Goal: Task Accomplishment & Management: Use online tool/utility

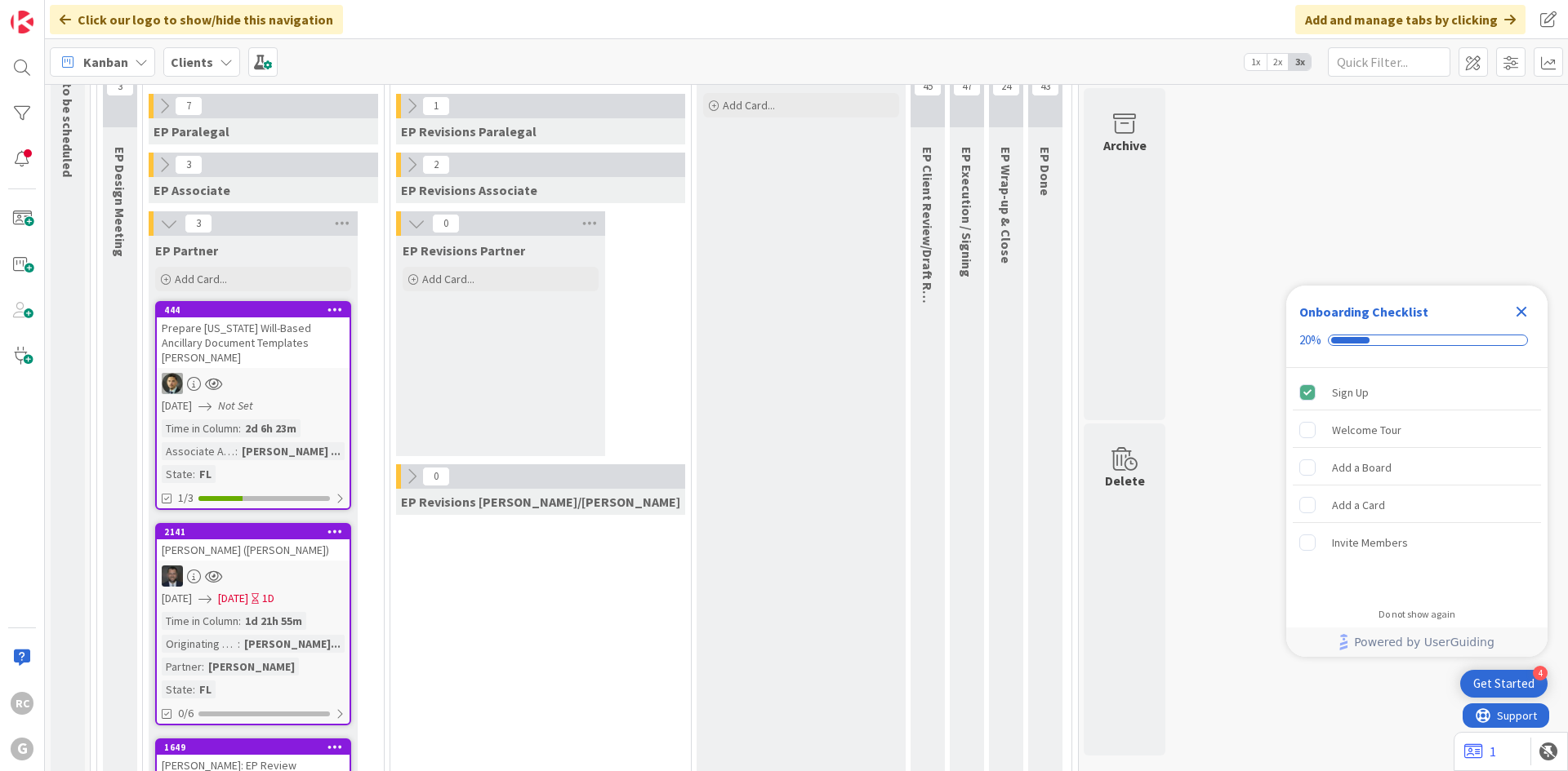
click at [254, 539] on div "[PERSON_NAME] ([PERSON_NAME])" at bounding box center [252, 550] width 192 height 22
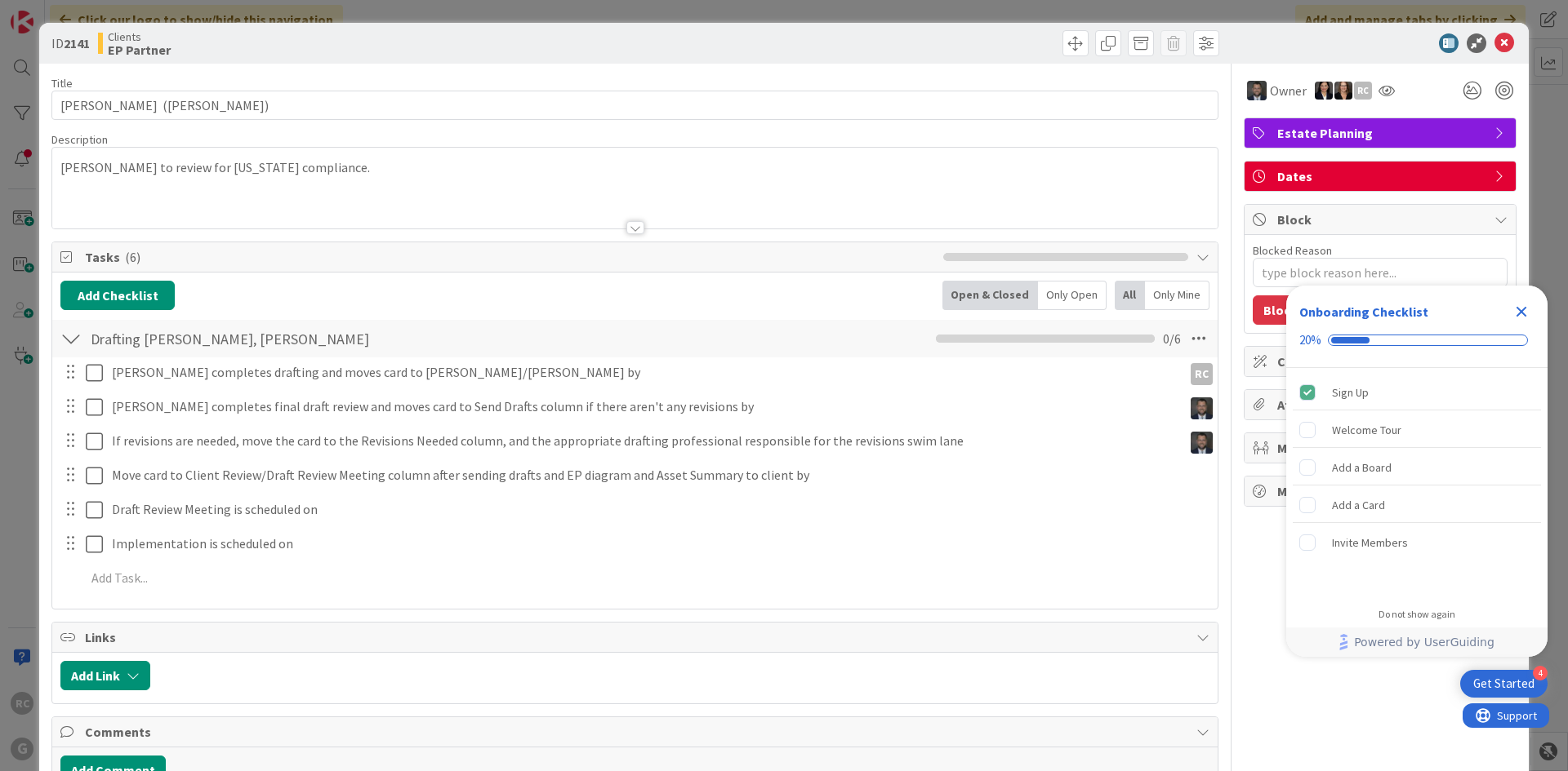
click at [311, 188] on div at bounding box center [635, 208] width 1166 height 41
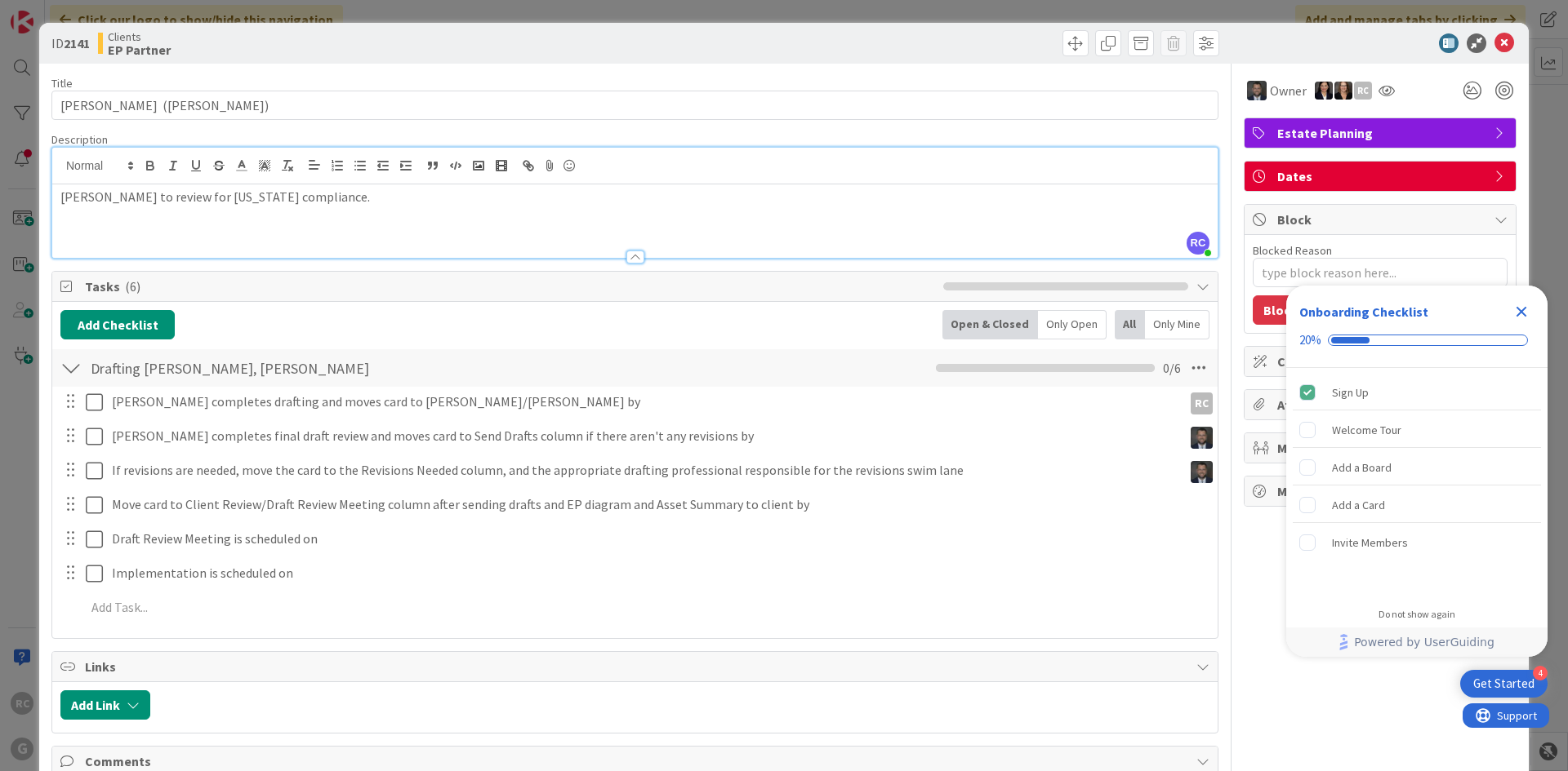
click at [53, 198] on div "[PERSON_NAME] to review for [US_STATE] compliance." at bounding box center [635, 221] width 1166 height 74
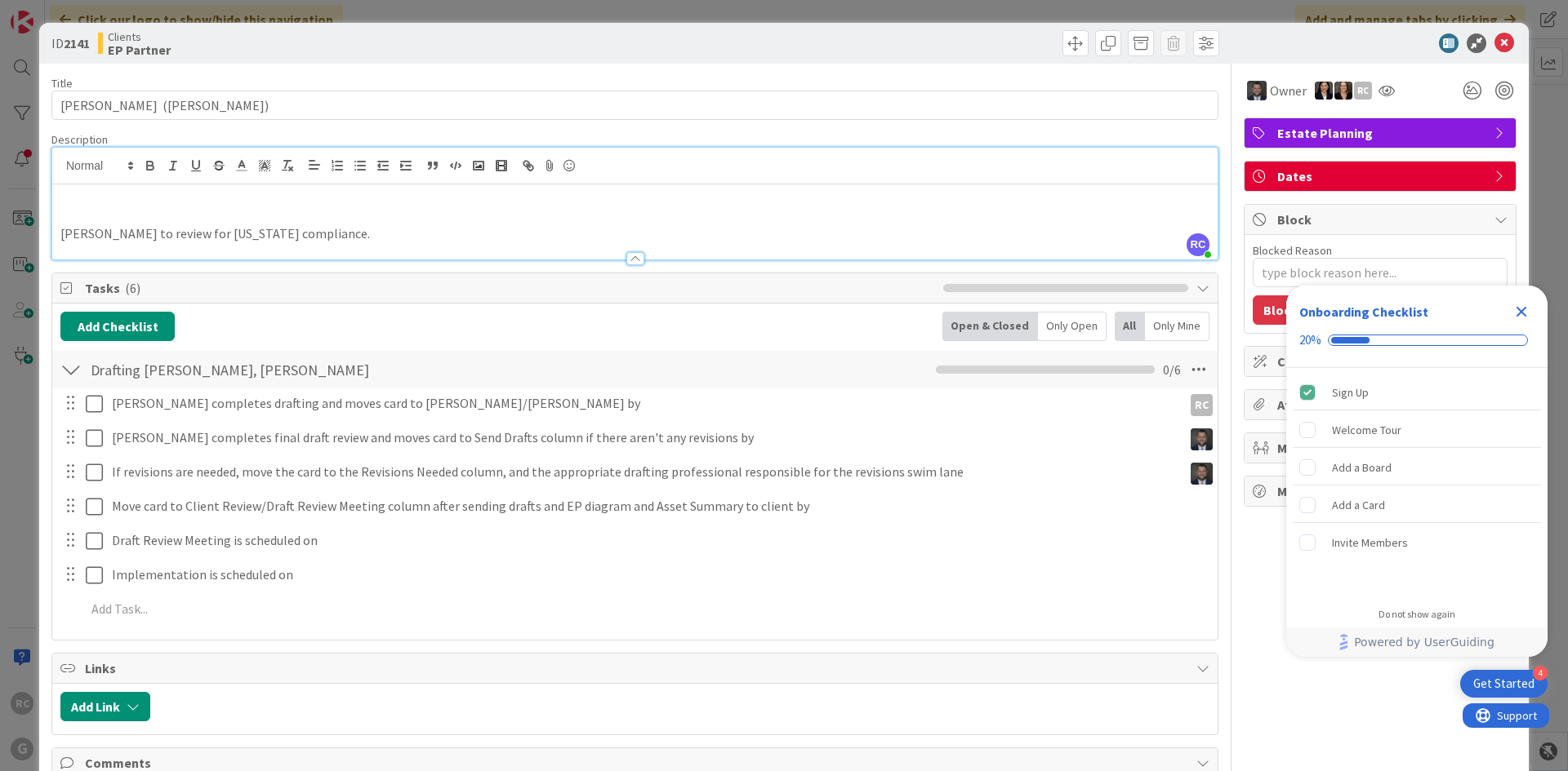
type textarea "x"
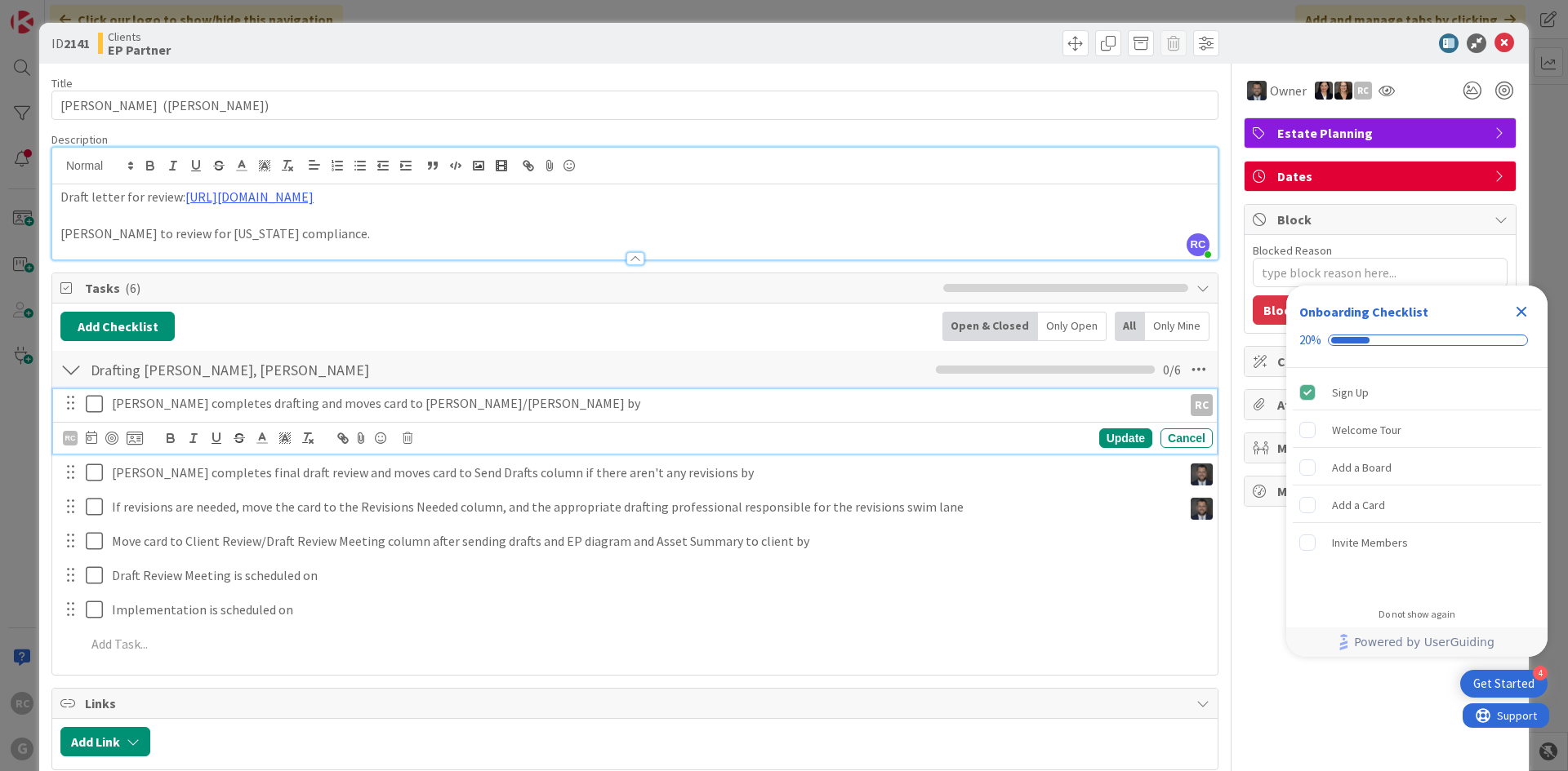
click at [91, 409] on icon at bounding box center [98, 404] width 25 height 20
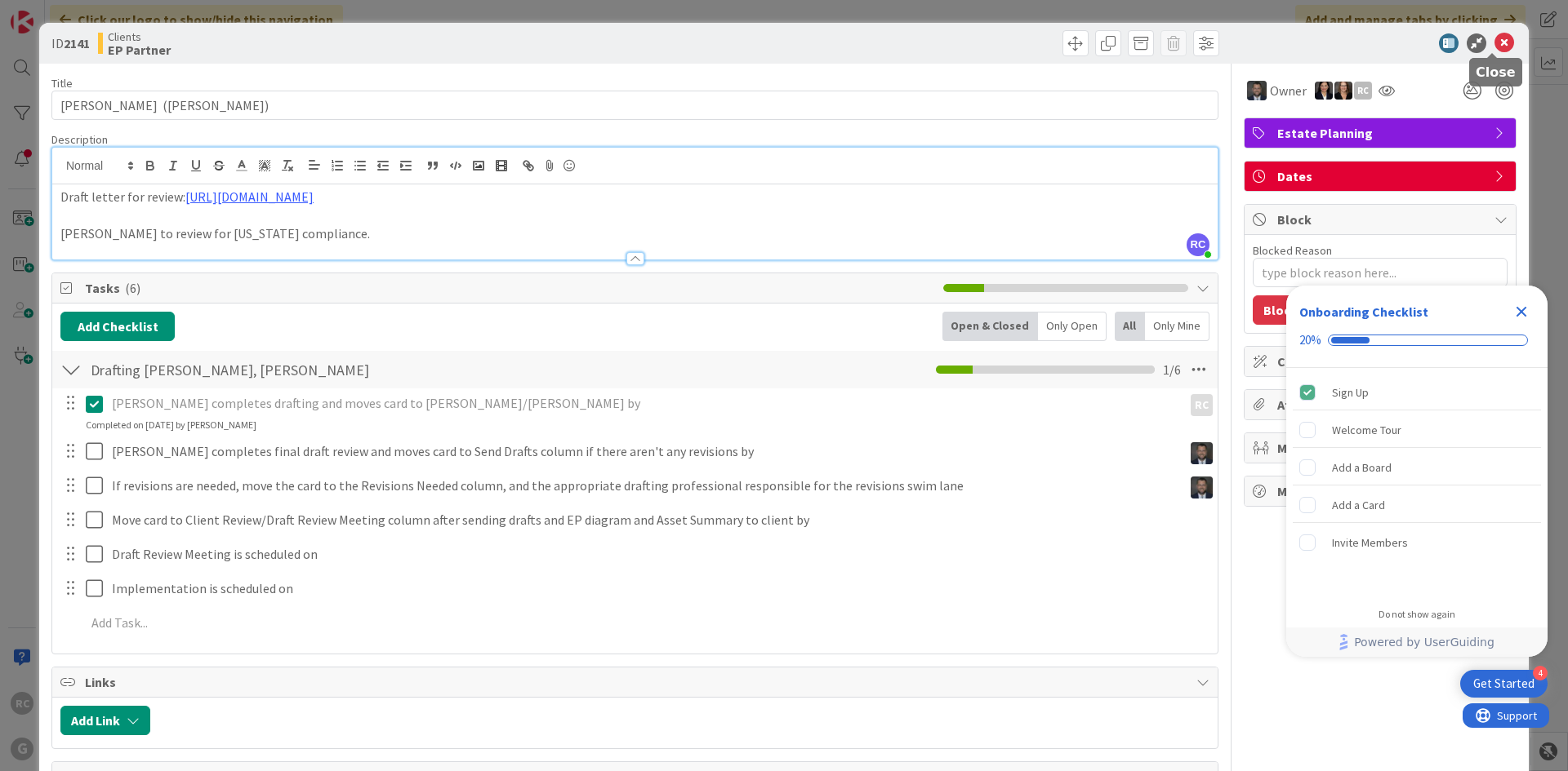
click at [1494, 43] on icon at bounding box center [1504, 43] width 20 height 20
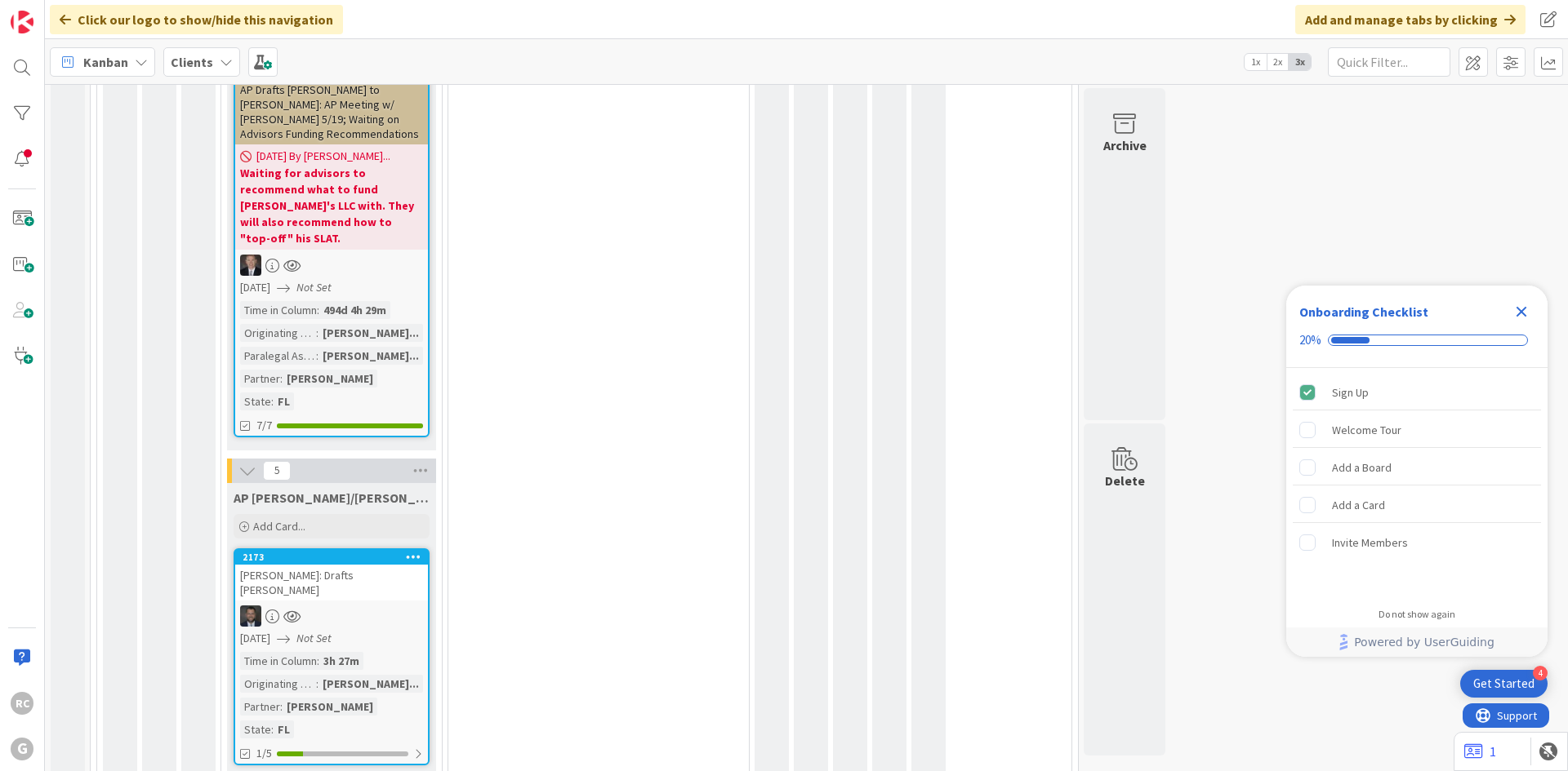
scroll to position [2684, 0]
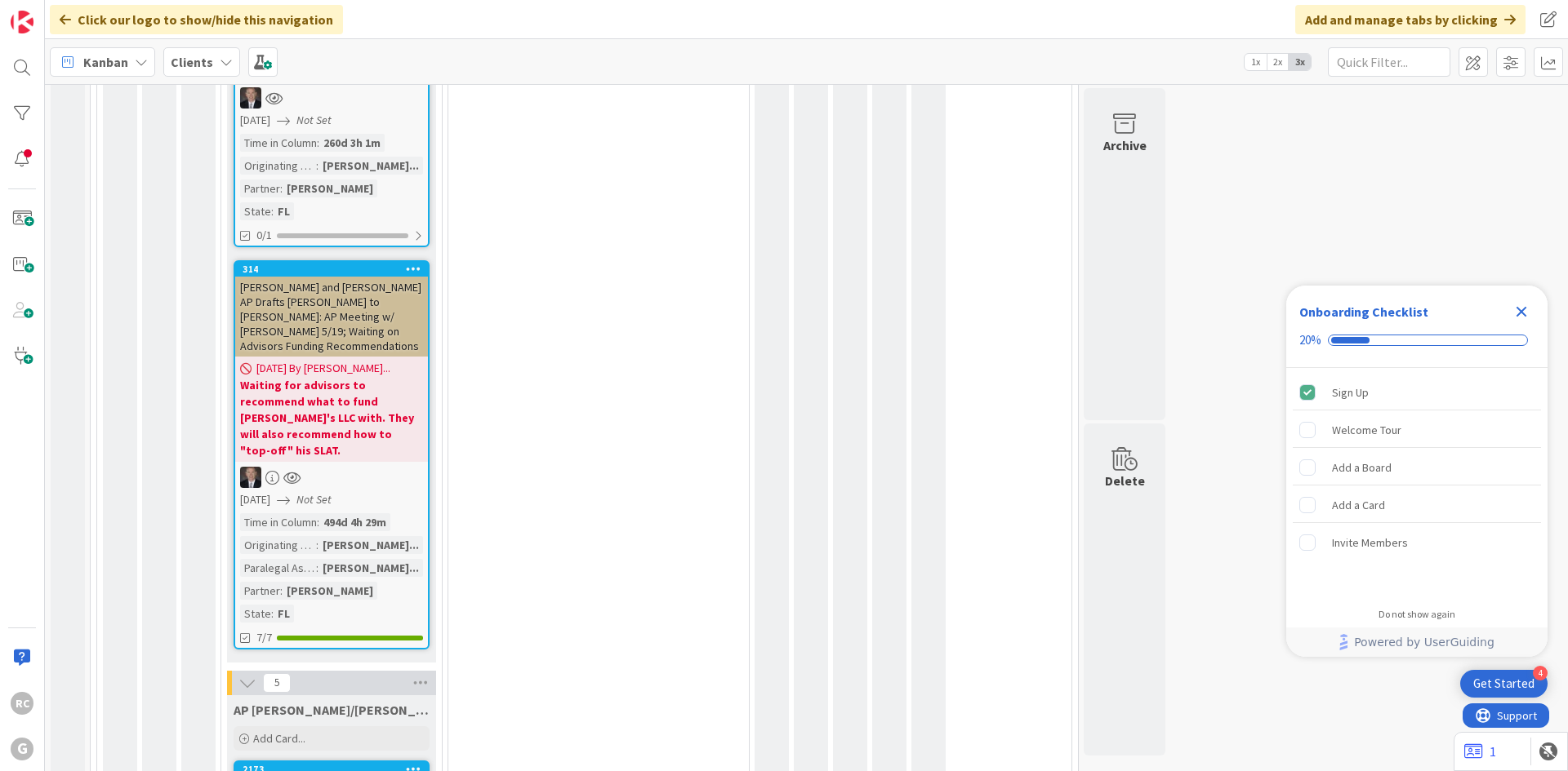
click at [243, 674] on icon at bounding box center [248, 683] width 18 height 18
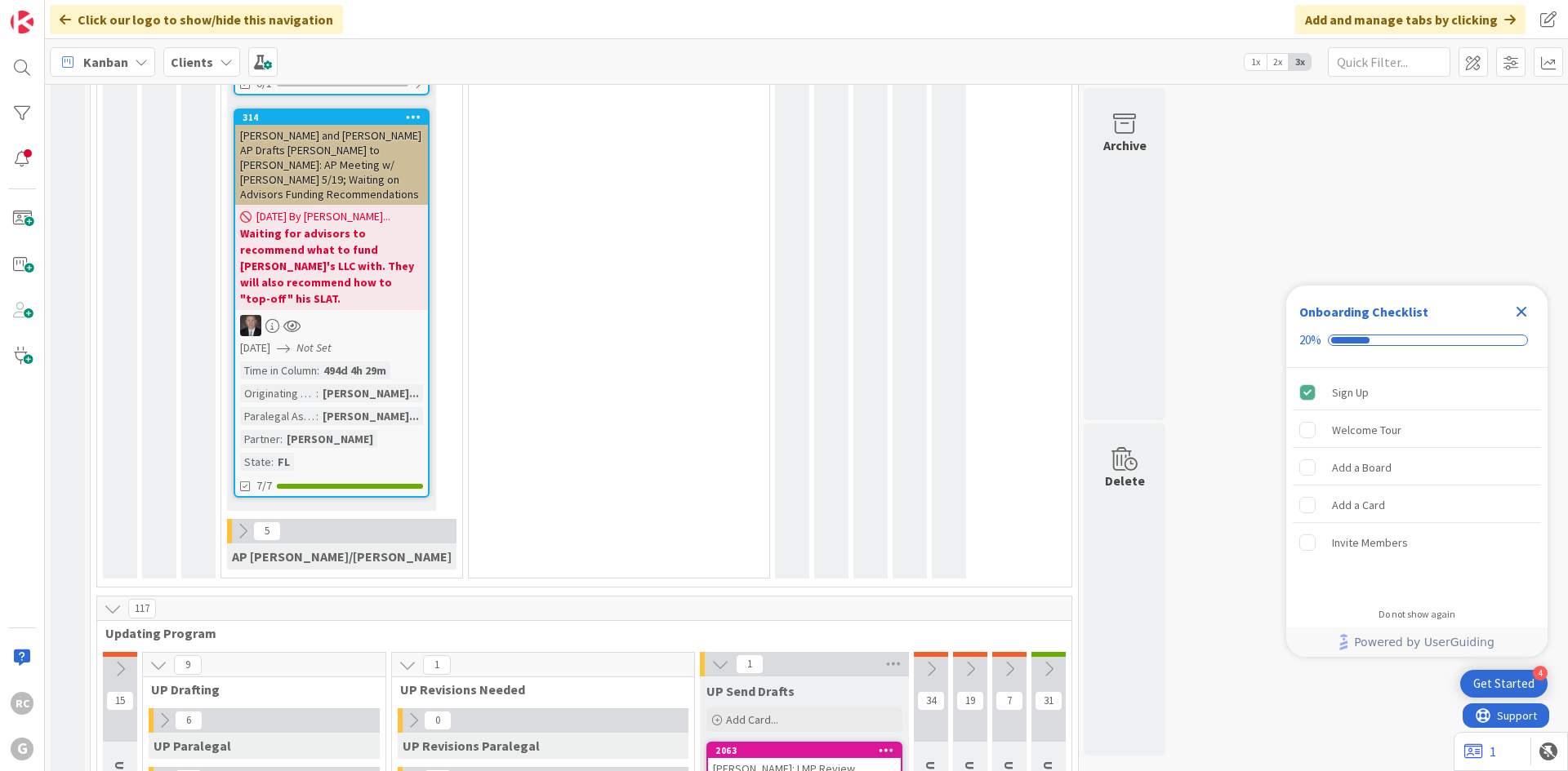
scroll to position [2965, 0]
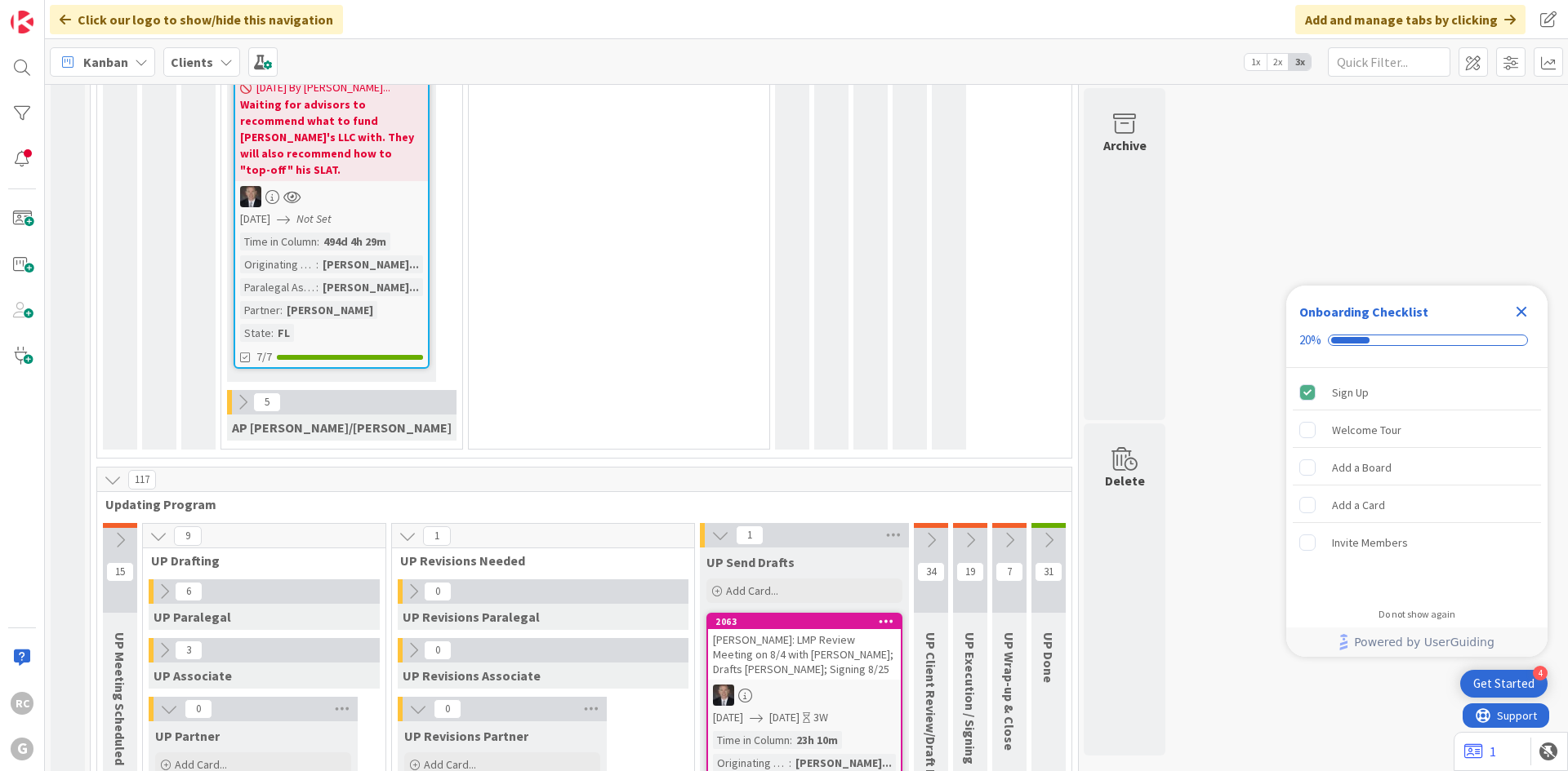
click at [711, 526] on icon at bounding box center [720, 535] width 18 height 18
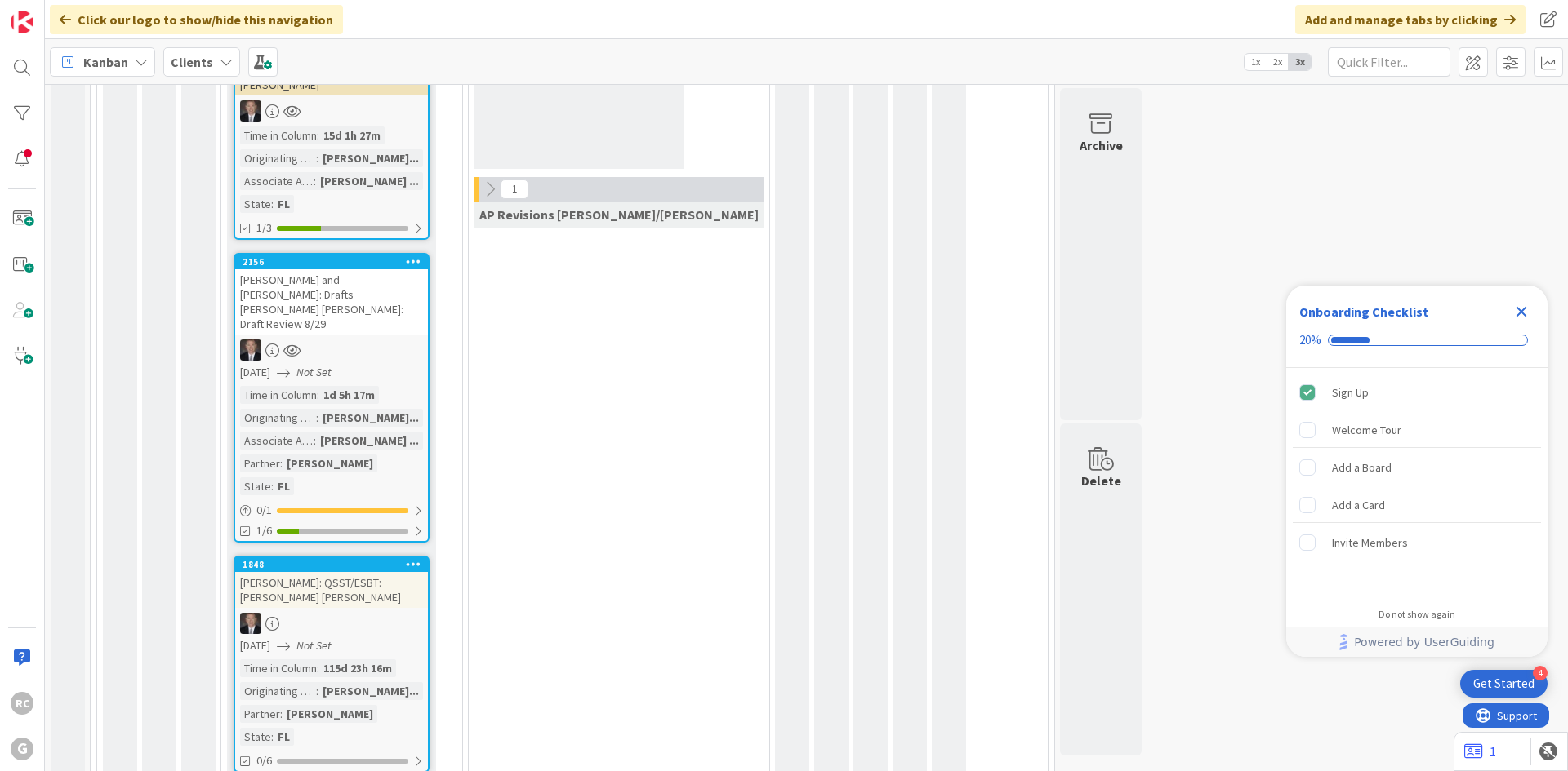
scroll to position [1414, 0]
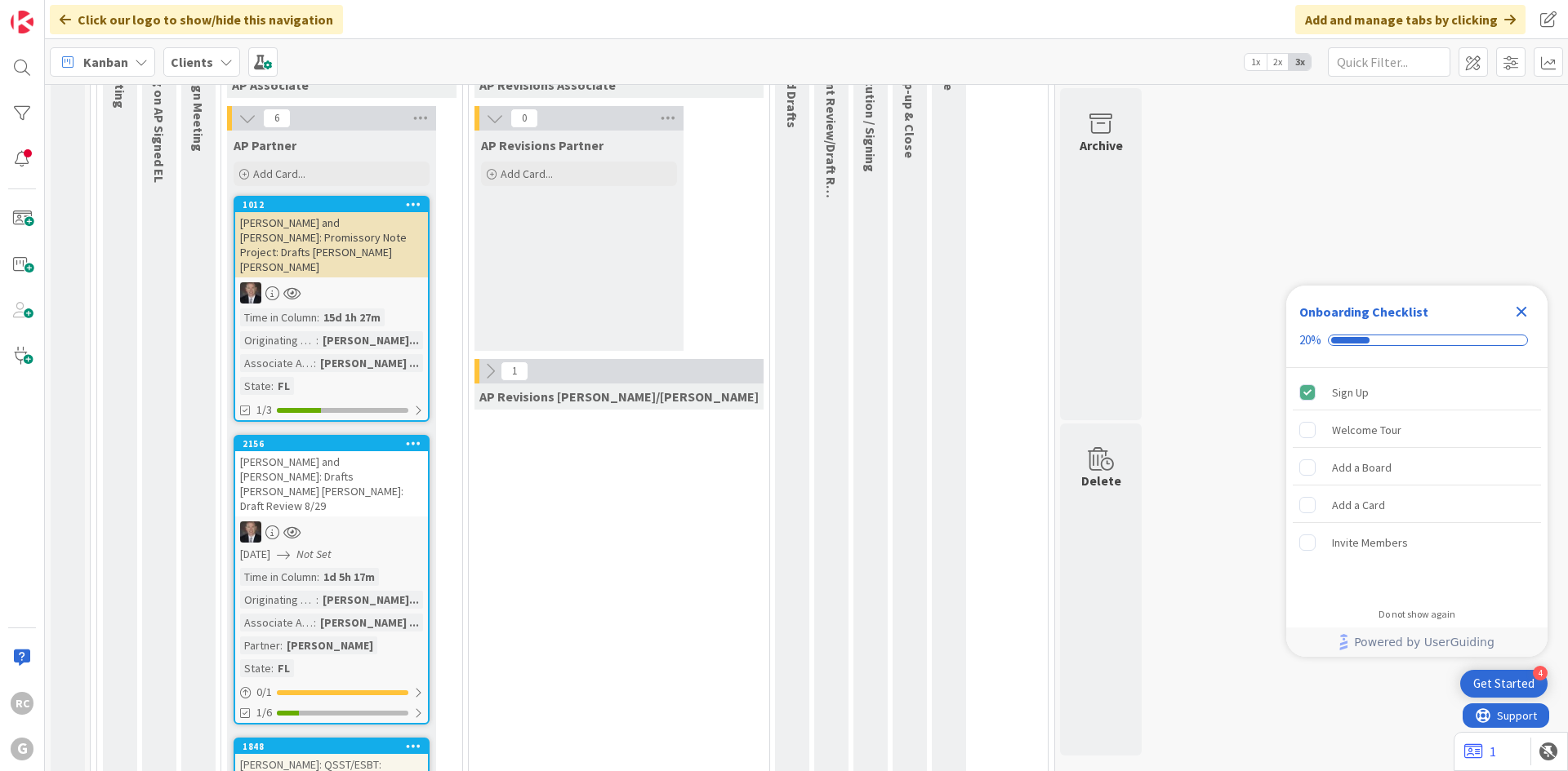
click at [330, 452] on div "[PERSON_NAME] and [PERSON_NAME]: Drafts [PERSON_NAME] [PERSON_NAME]: Draft Revi…" at bounding box center [330, 484] width 192 height 65
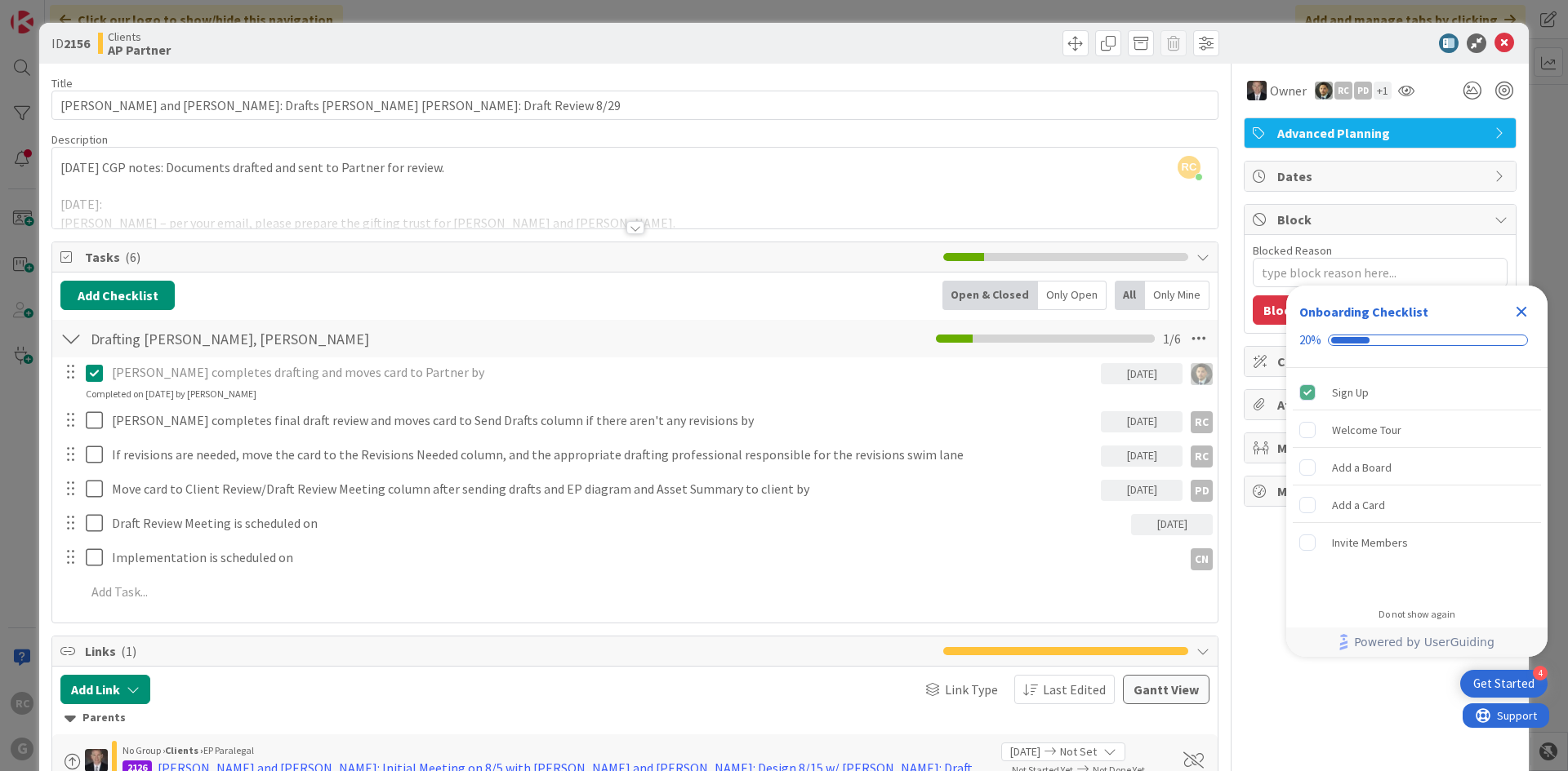
click at [631, 230] on div at bounding box center [635, 227] width 18 height 13
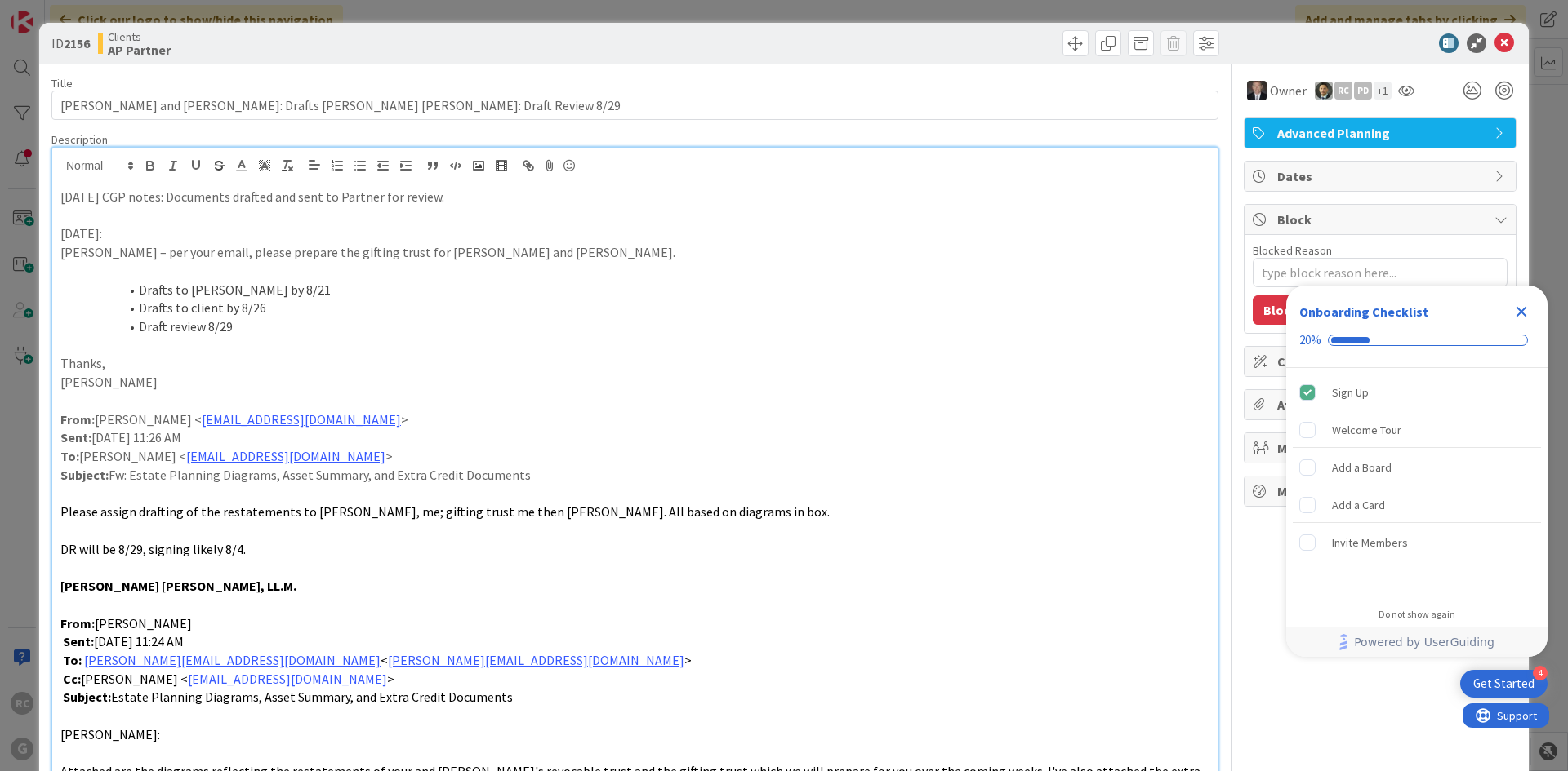
type textarea "x"
